Goal: Task Accomplishment & Management: Complete application form

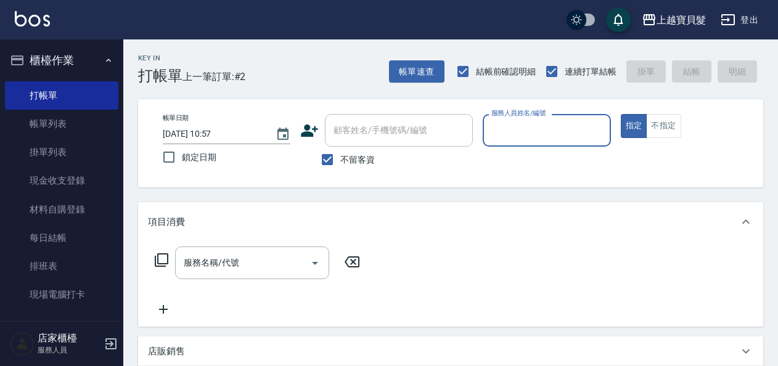
click at [542, 124] on input "服務人員姓名/編號" at bounding box center [546, 131] width 116 height 22
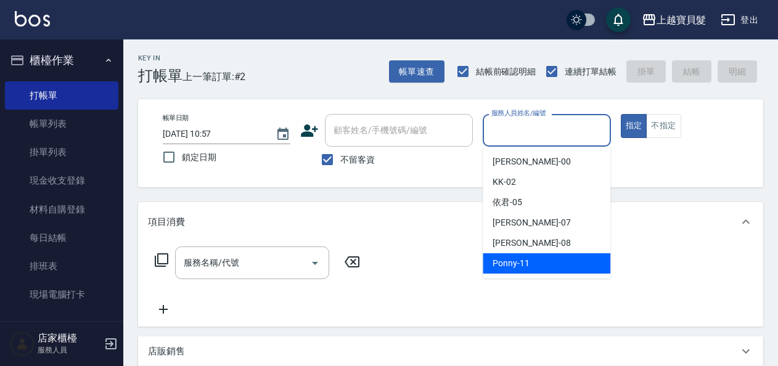
click at [525, 269] on span "Ponny -11" at bounding box center [510, 263] width 37 height 13
type input "Ponny-11"
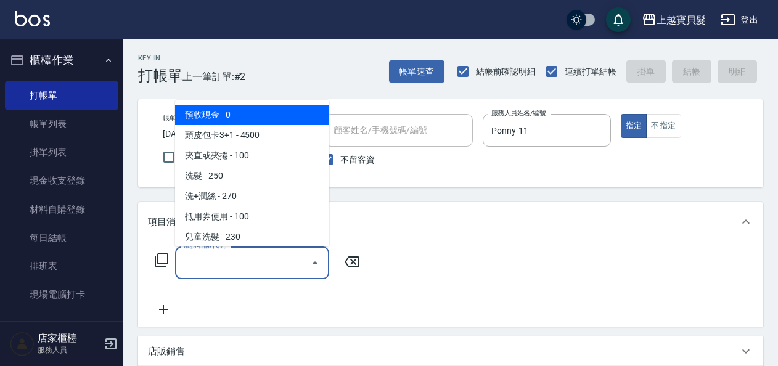
click at [202, 261] on input "服務名稱/代號" at bounding box center [243, 263] width 124 height 22
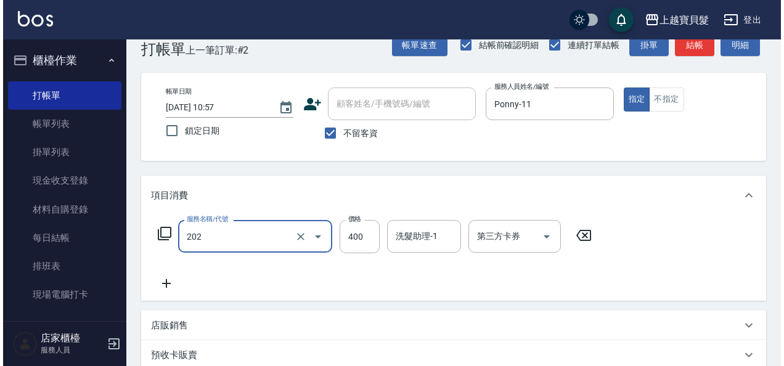
scroll to position [185, 0]
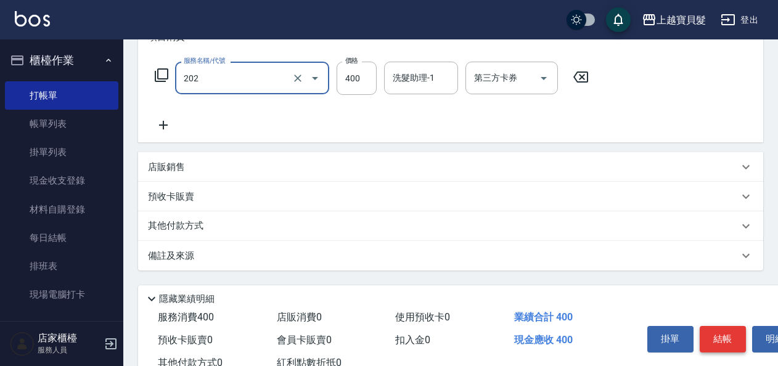
type input "剪髮(202)"
click at [717, 341] on button "結帳" at bounding box center [722, 339] width 46 height 26
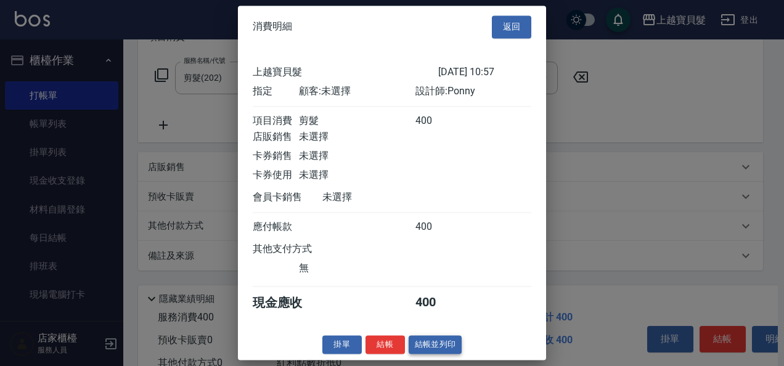
click at [439, 354] on button "結帳並列印" at bounding box center [436, 344] width 54 height 19
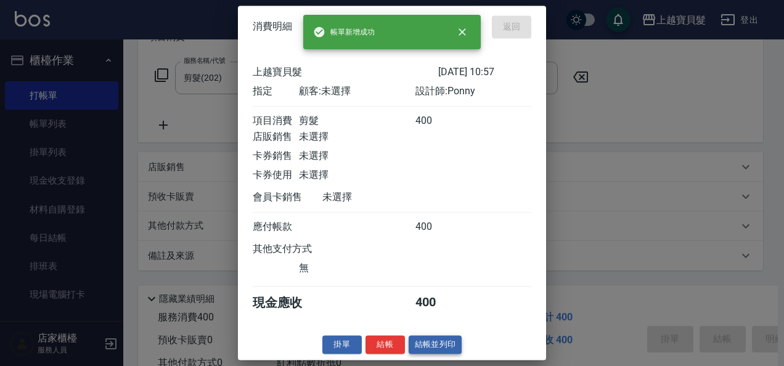
type input "[DATE] 14:15"
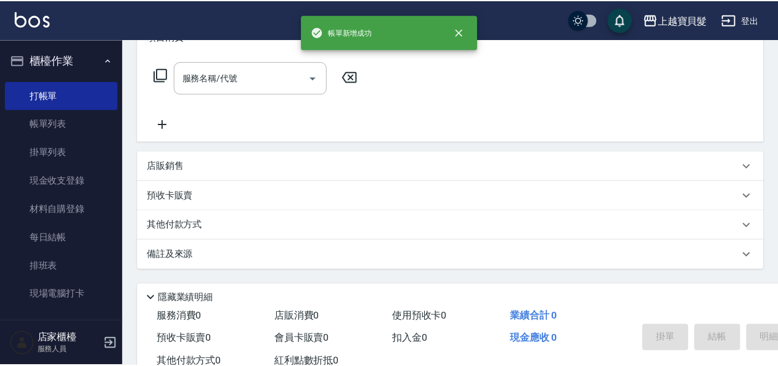
scroll to position [0, 0]
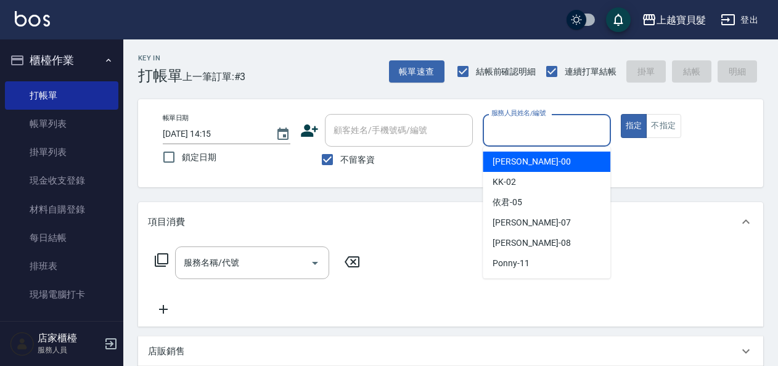
click at [572, 133] on input "服務人員姓名/編號" at bounding box center [546, 131] width 116 height 22
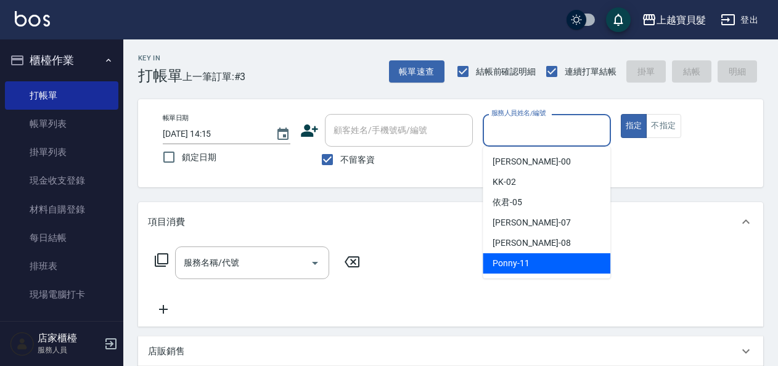
click at [534, 264] on div "Ponny -11" at bounding box center [546, 263] width 128 height 20
type input "Ponny-11"
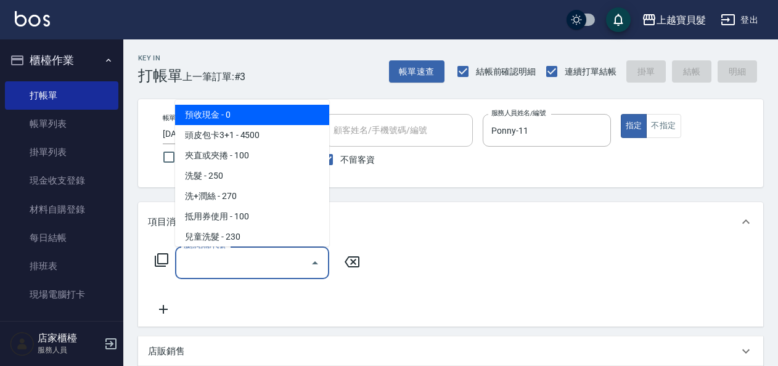
click at [235, 255] on input "服務名稱/代號" at bounding box center [243, 263] width 124 height 22
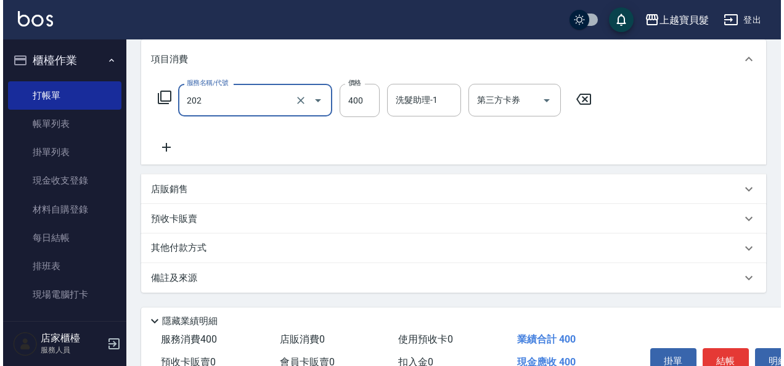
scroll to position [227, 0]
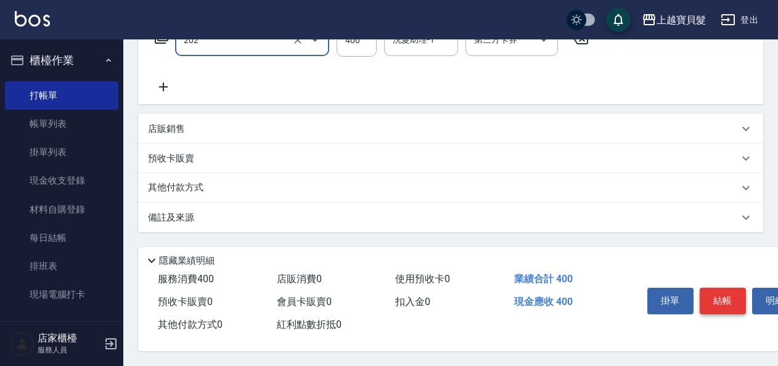
type input "剪髮(202)"
click at [707, 292] on button "結帳" at bounding box center [722, 301] width 46 height 26
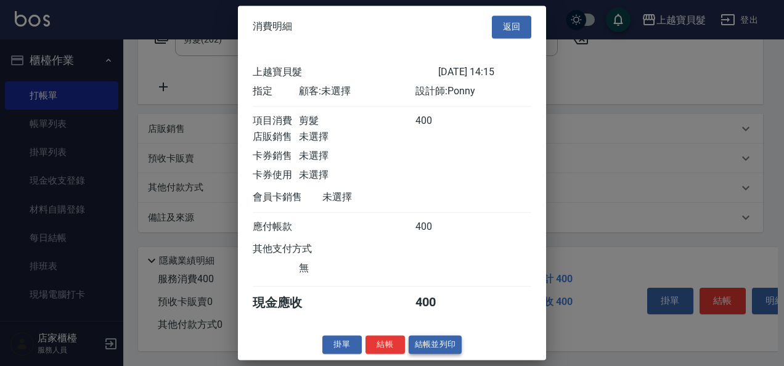
click at [439, 354] on button "結帳並列印" at bounding box center [436, 344] width 54 height 19
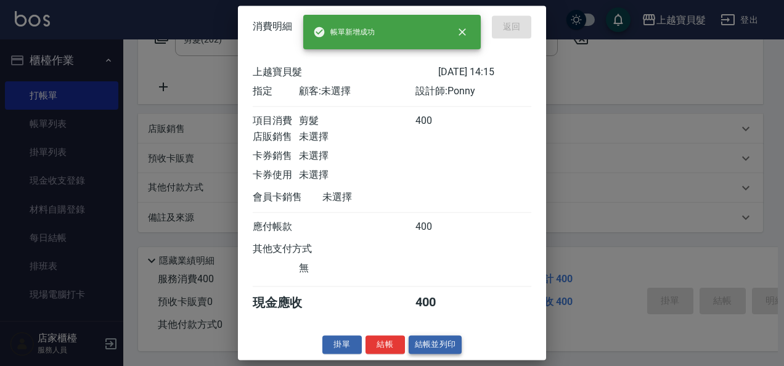
type input "[DATE] 14:16"
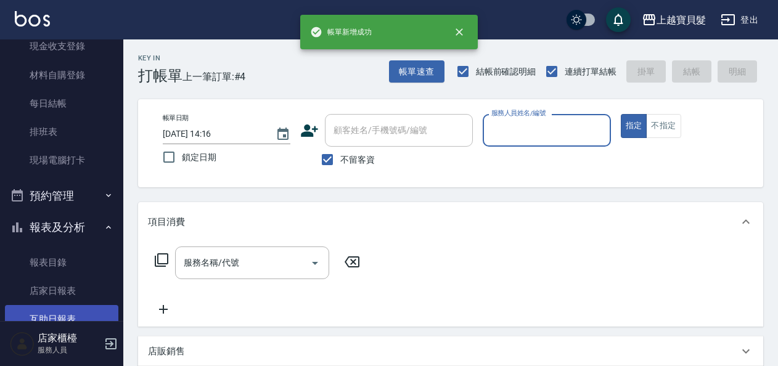
scroll to position [246, 0]
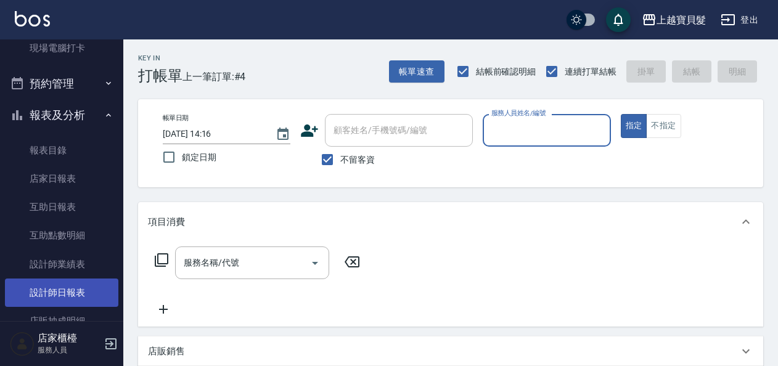
click at [59, 296] on link "設計師日報表" at bounding box center [61, 293] width 113 height 28
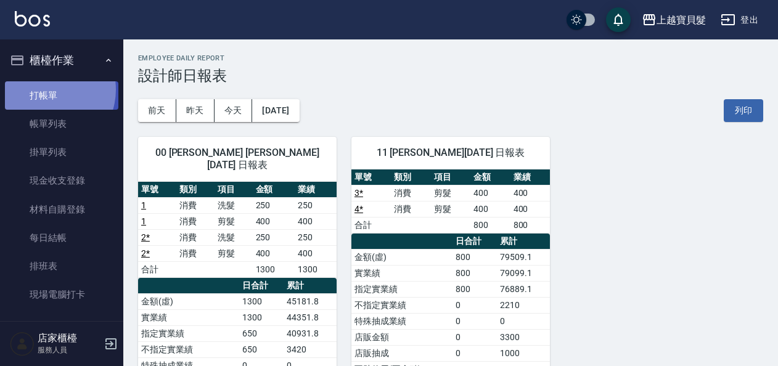
click at [45, 89] on link "打帳單" at bounding box center [61, 95] width 113 height 28
